Goal: Find specific page/section

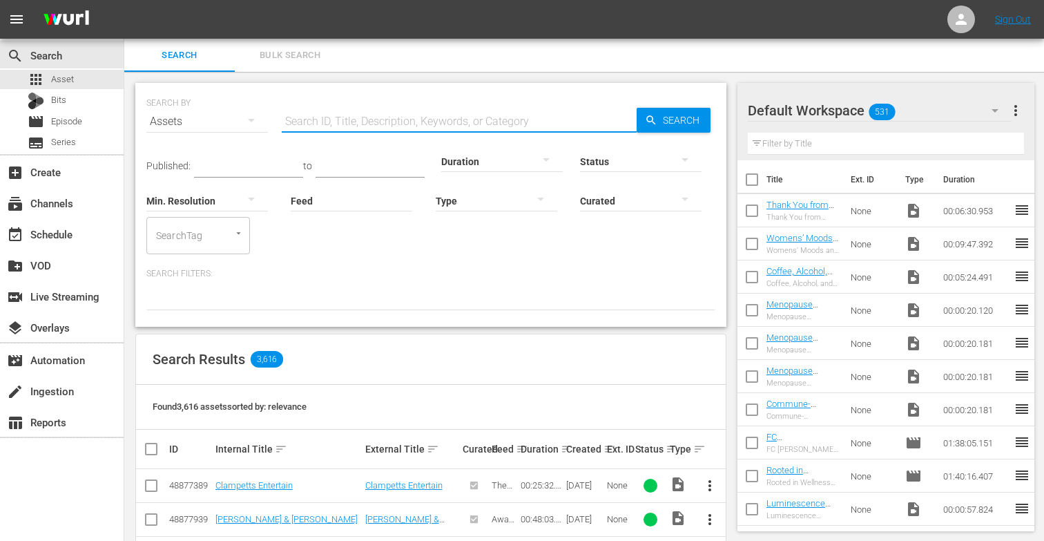
click at [304, 129] on input "text" at bounding box center [459, 121] width 355 height 33
paste input "Introduction to [MEDICAL_DATA] for Mental Health"
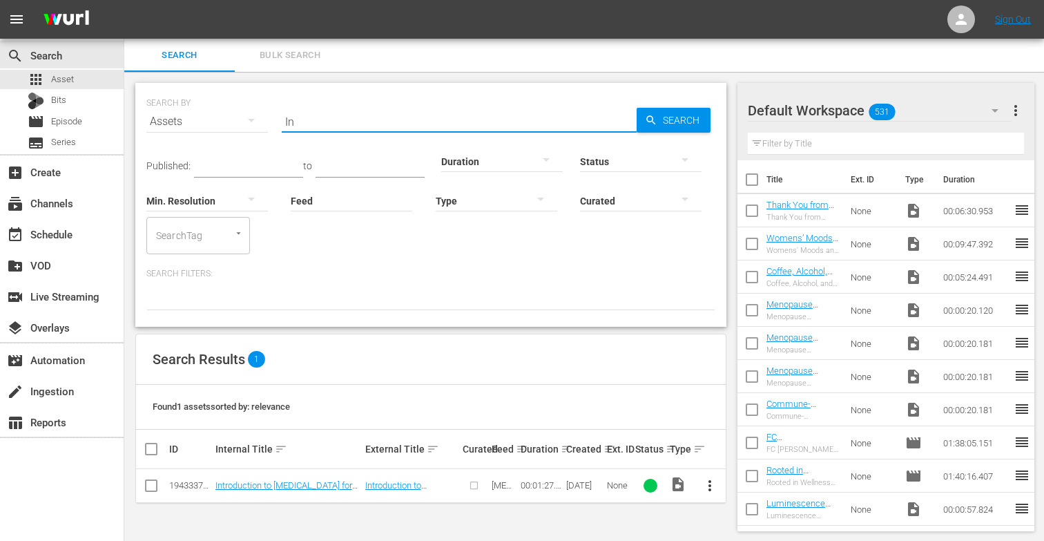
type input "I"
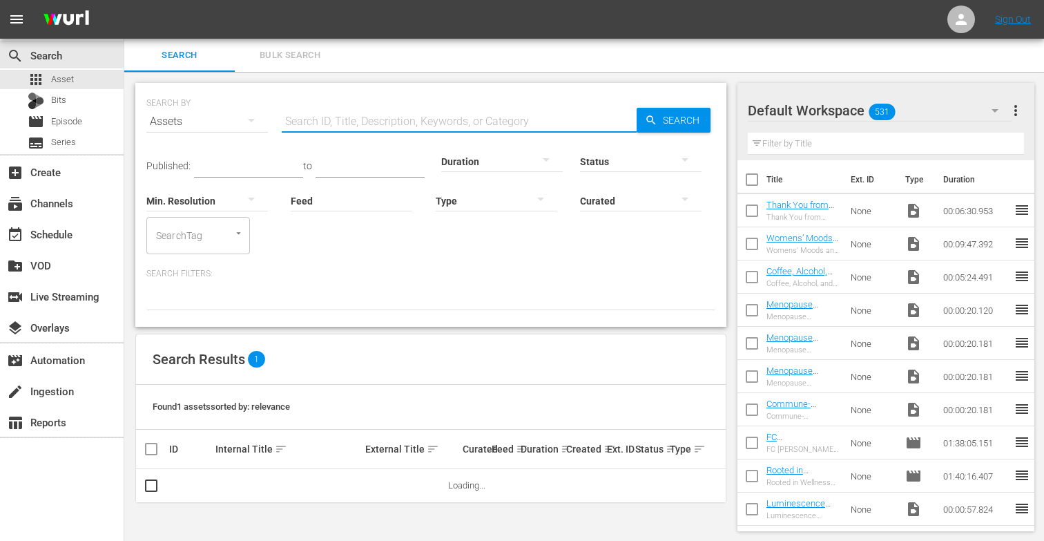
paste input "The 8 Basic Needs"
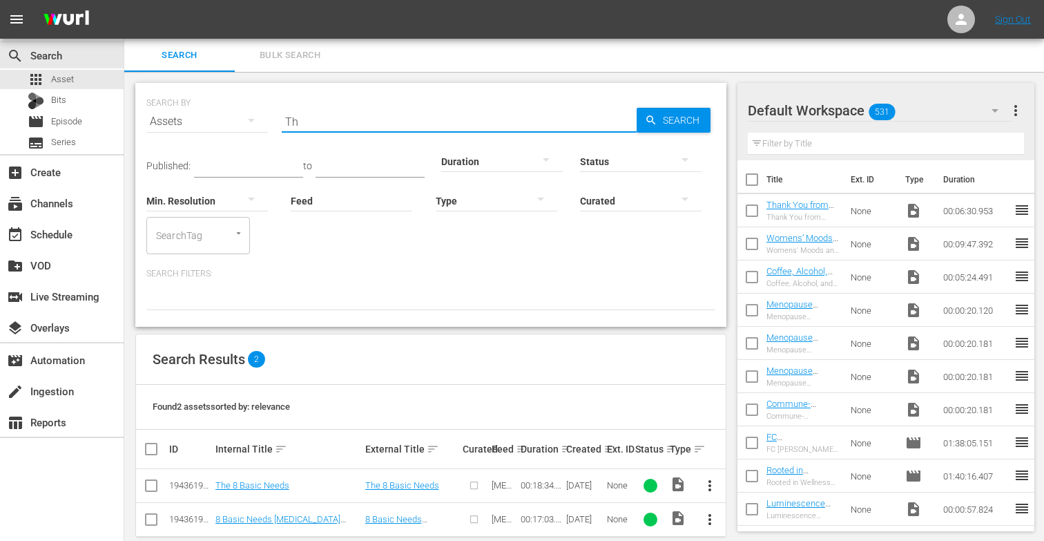
type input "T"
paste input "Primary Drivers of Poor Mental Health"
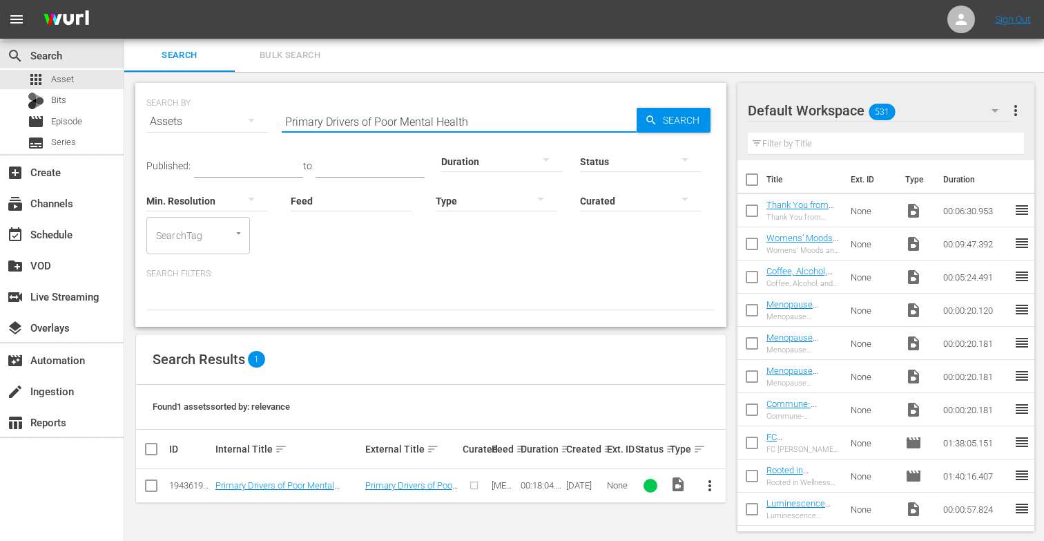
click at [474, 122] on input "Primary Drivers of Poor Mental Health" at bounding box center [459, 121] width 355 height 33
type input "P"
paste input "NICER [MEDICAL_DATA] Meditation"
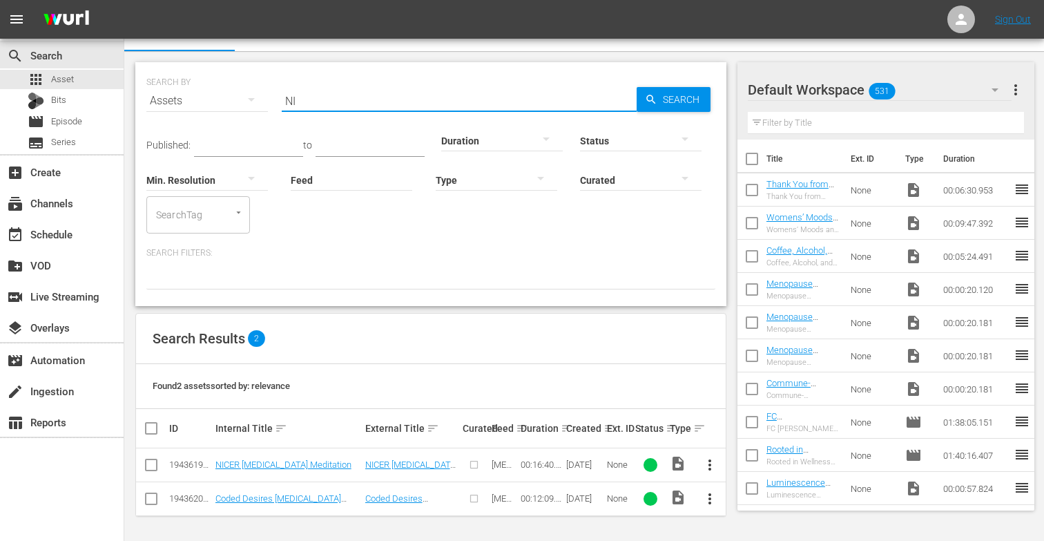
type input "N"
paste input "What Good Mental Health Looks Like"
type input "W"
paste input "Good Mental Health [MEDICAL_DATA] Meditation"
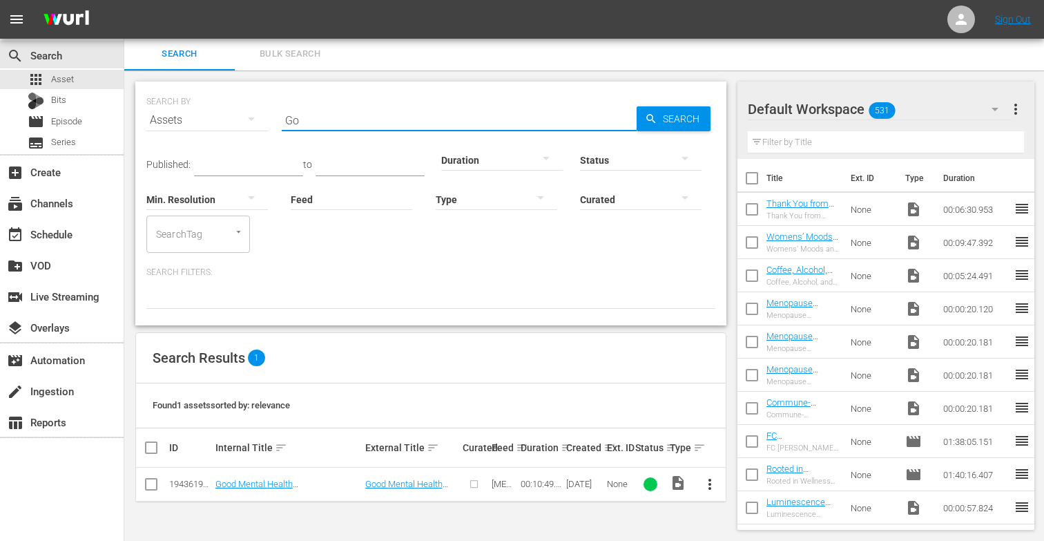
type input "G"
paste input "5 Steps to Deal With Criticism and Rejection"
type input "5"
paste input "Bulletproof to Rejection [MEDICAL_DATA] Meditation"
type input "B"
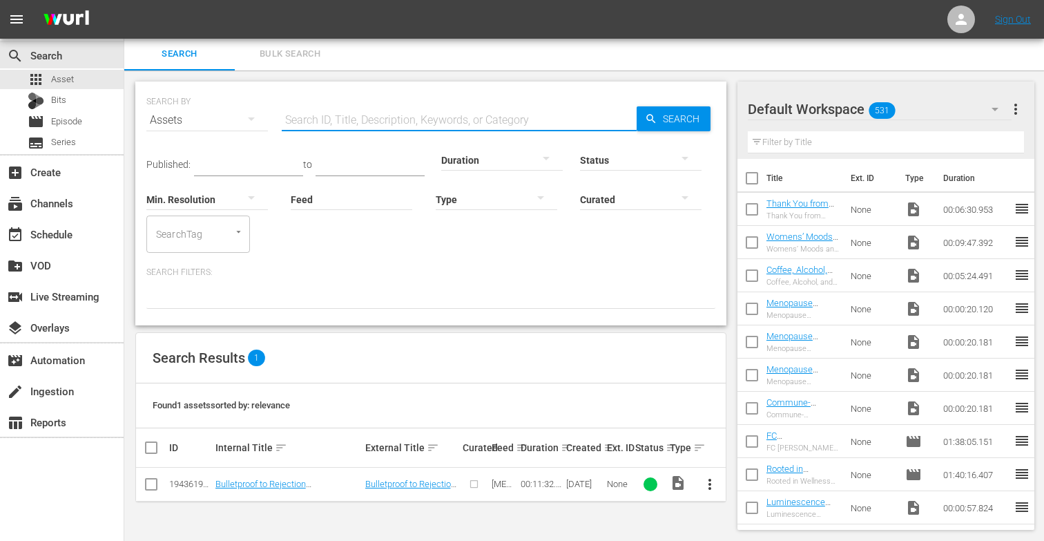
paste input "The Triple-A Technique for Emotions"
type input "T"
paste input "Feel Your Feelings [MEDICAL_DATA] Meditation"
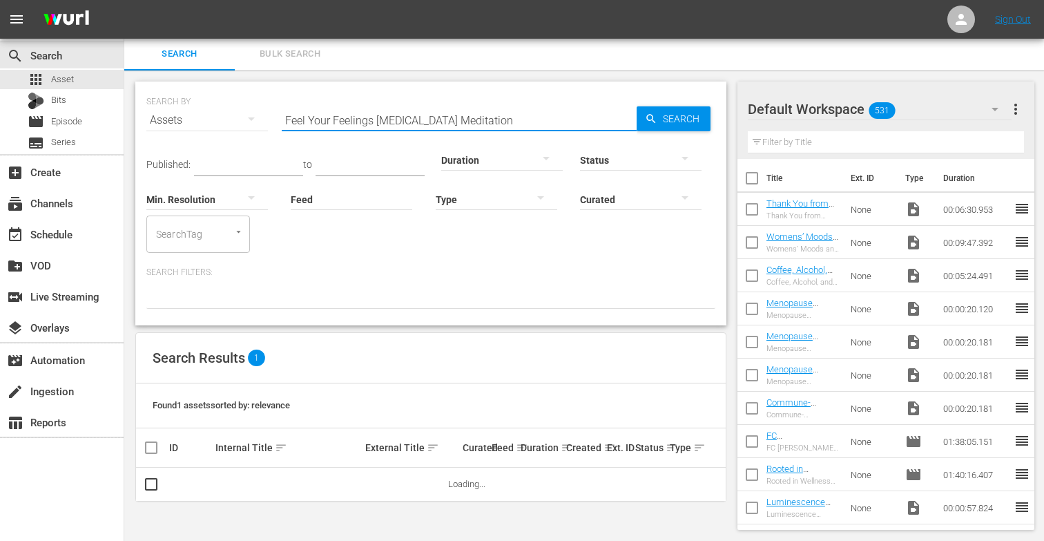
scroll to position [21, 0]
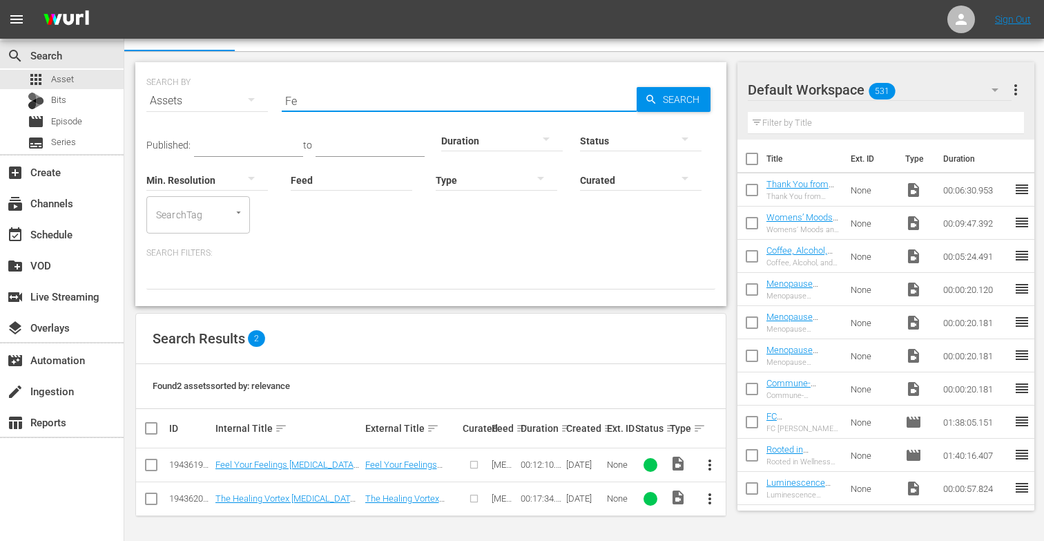
type input "F"
paste input "Your Inner Cheerleader"
click at [488, 90] on input "Your Inner Cheerleader" at bounding box center [459, 100] width 355 height 33
click at [463, 98] on input "Your Inner Cheerleader" at bounding box center [459, 100] width 355 height 33
type input "Y"
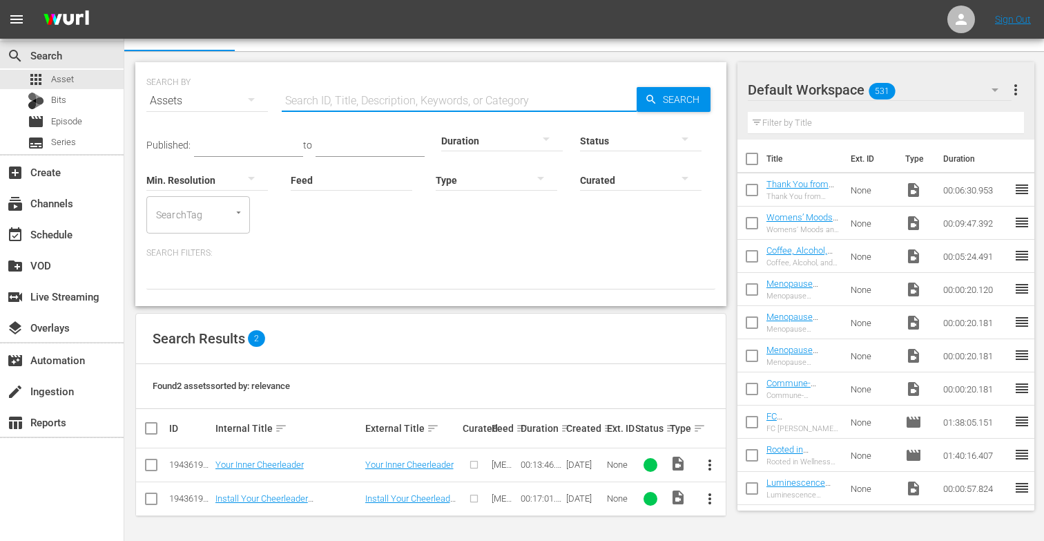
paste input "Comparison and Failure"
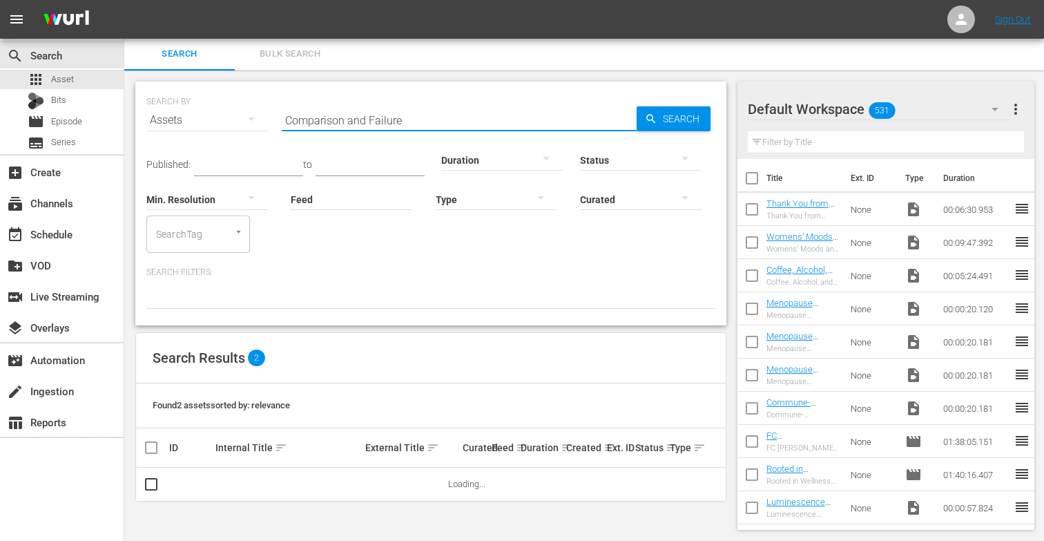
scroll to position [1, 0]
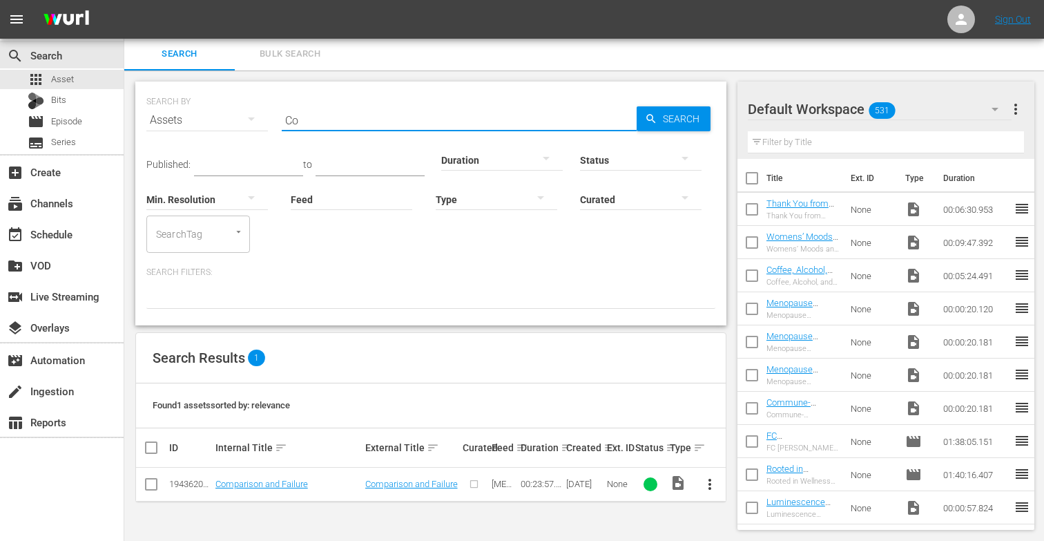
type input "C"
paste input "The 3 Step Technique to Receive Your Desires"
type input "T"
paste input "A Thank You Message from [PERSON_NAME]"
type input "A"
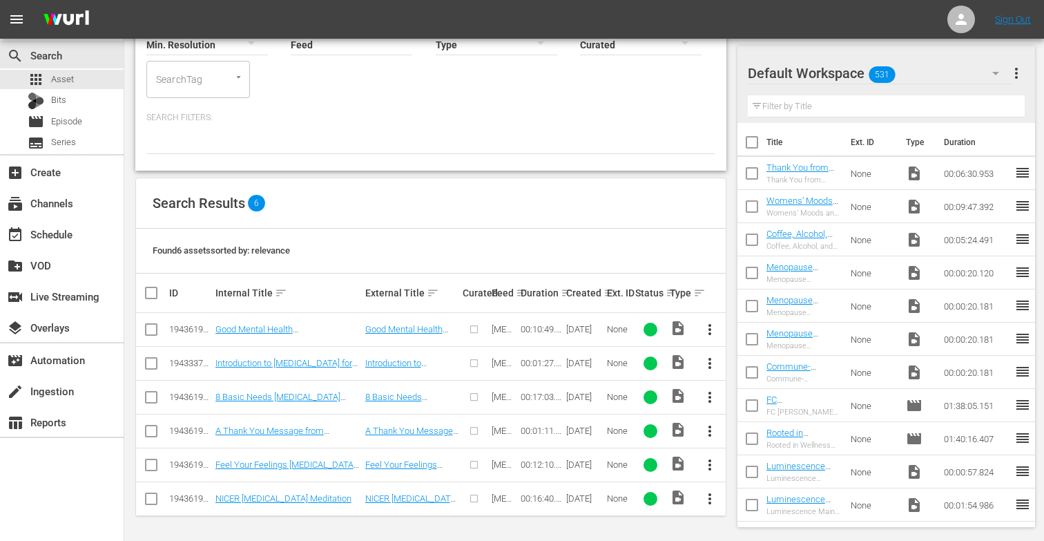
scroll to position [0, 0]
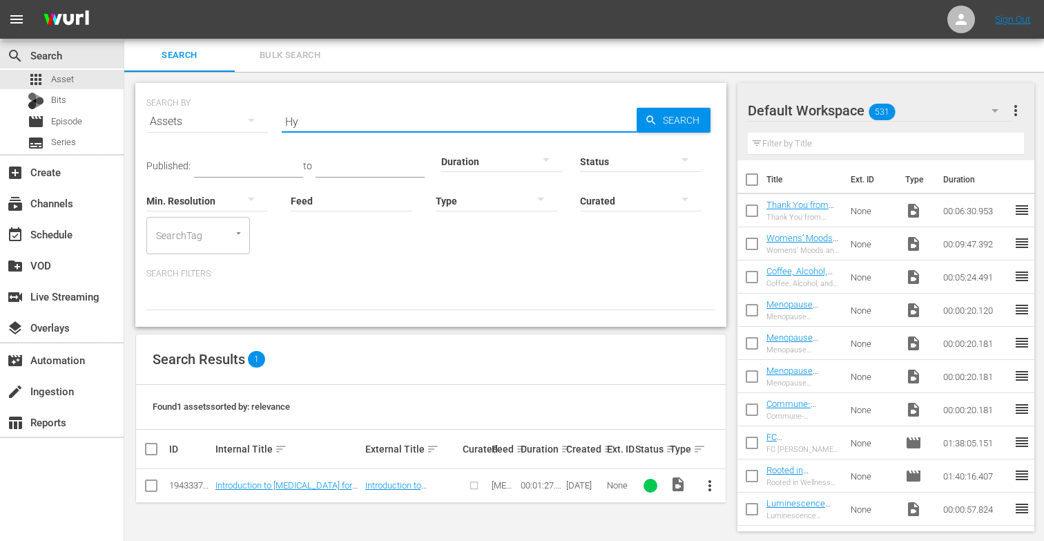
type input "H"
type input "c"
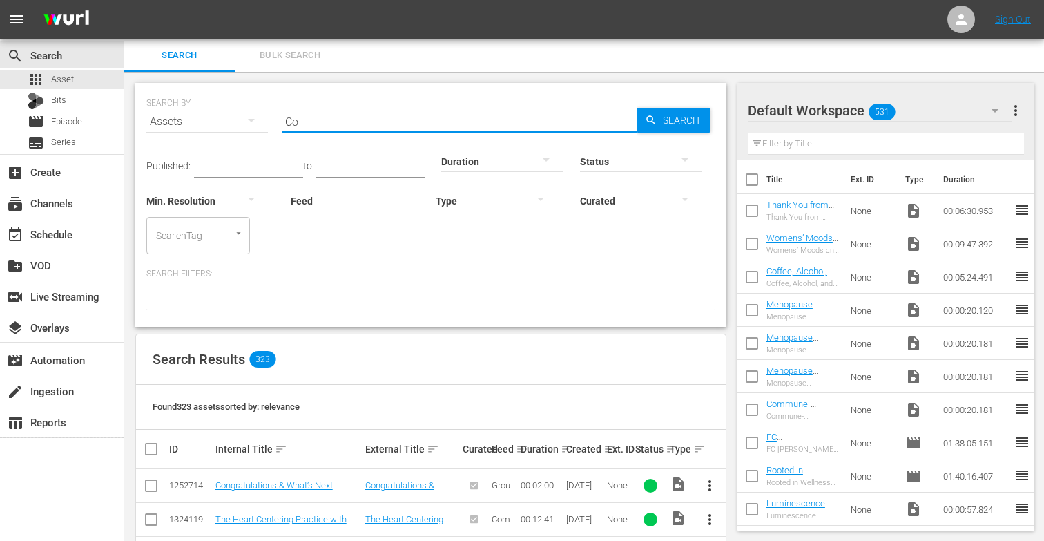
type input "C"
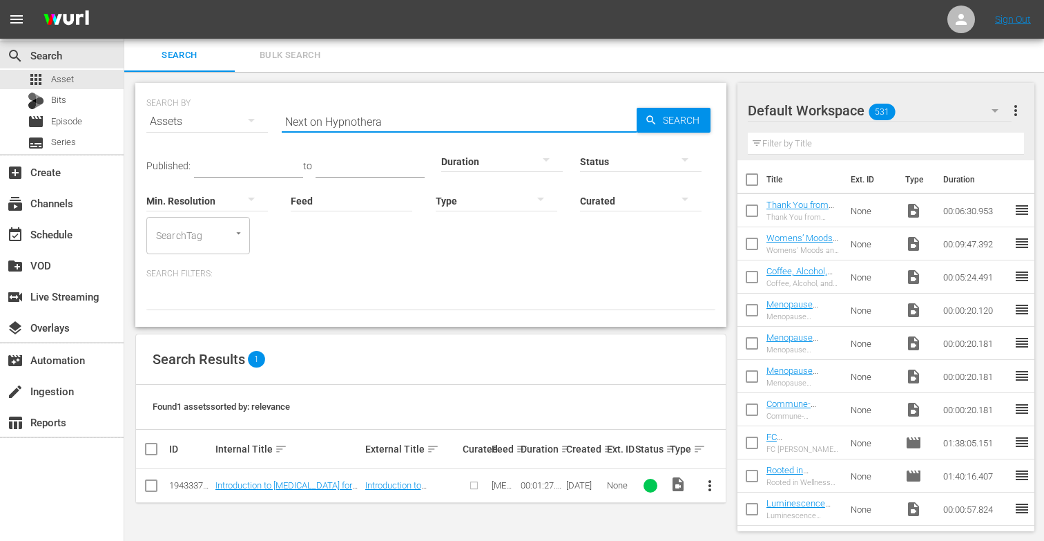
type input "Next on Hypnothera"
